Goal: Task Accomplishment & Management: Complete application form

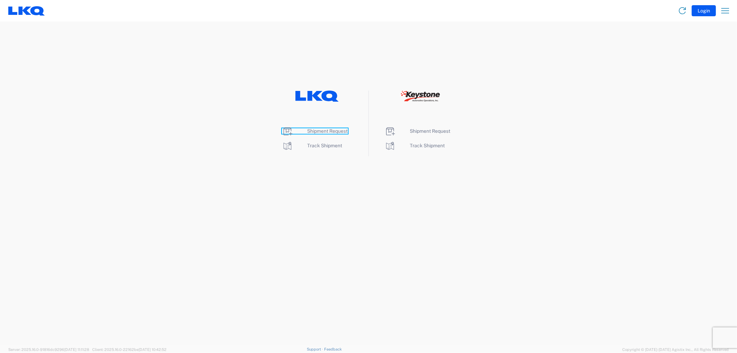
click at [326, 130] on span "Shipment Request" at bounding box center [328, 131] width 40 height 6
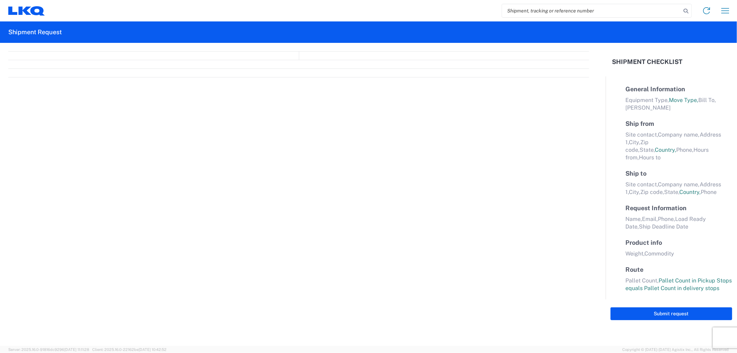
select select "FULL"
select select "LBS"
